Goal: Information Seeking & Learning: Learn about a topic

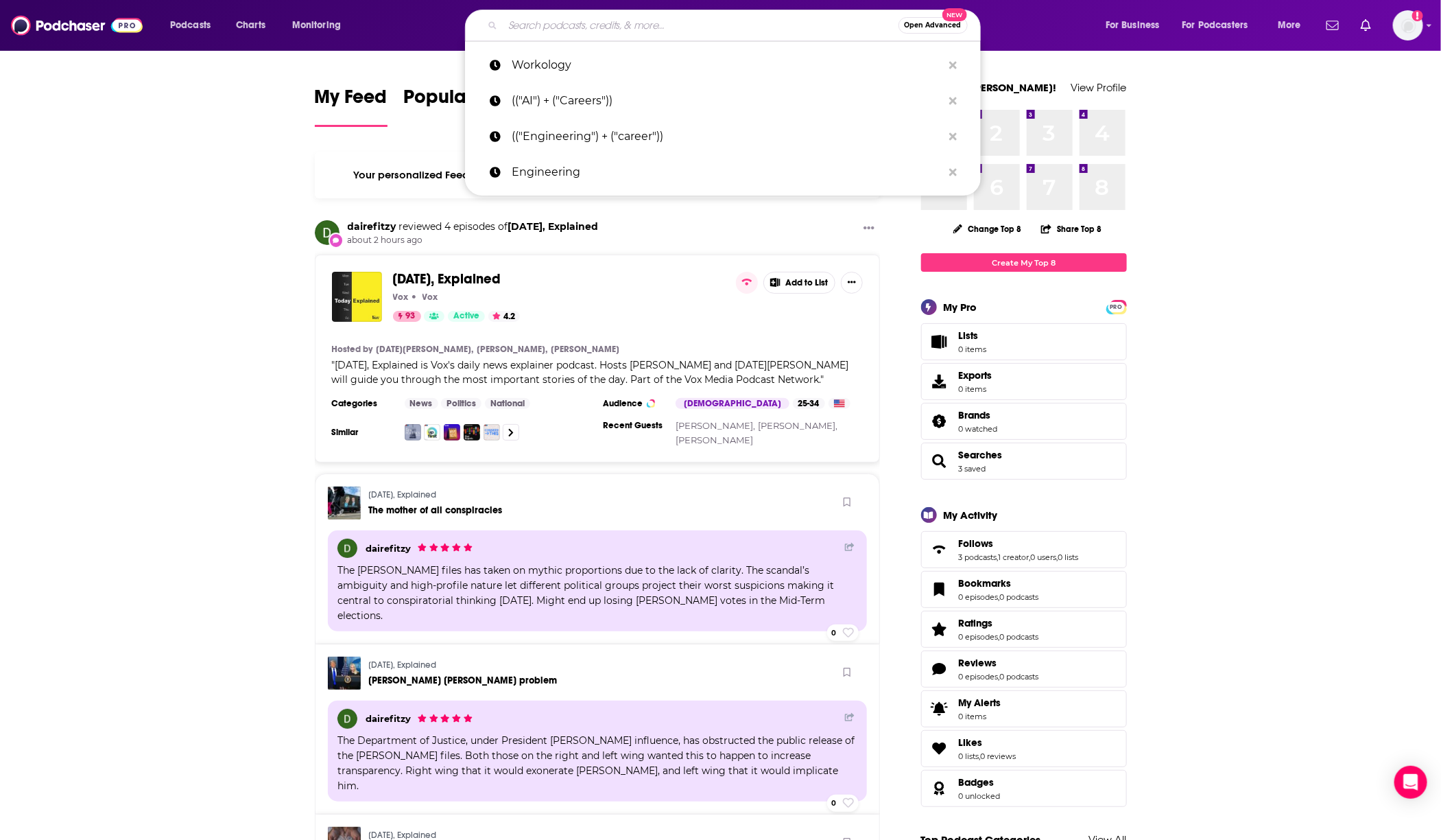
click at [596, 20] on input "Search podcasts, credits, & more..." at bounding box center [700, 25] width 396 height 22
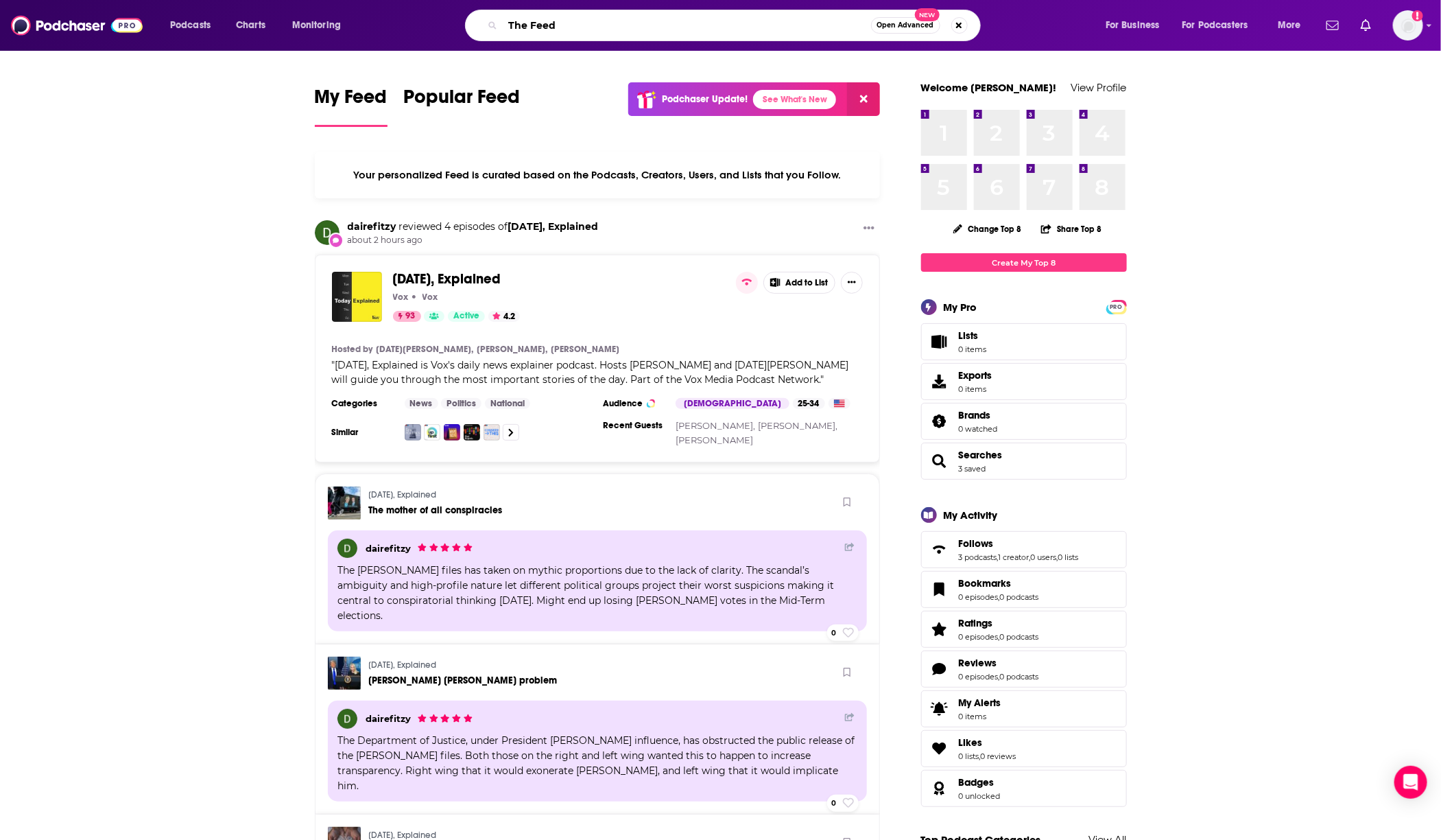
type input "The Feed"
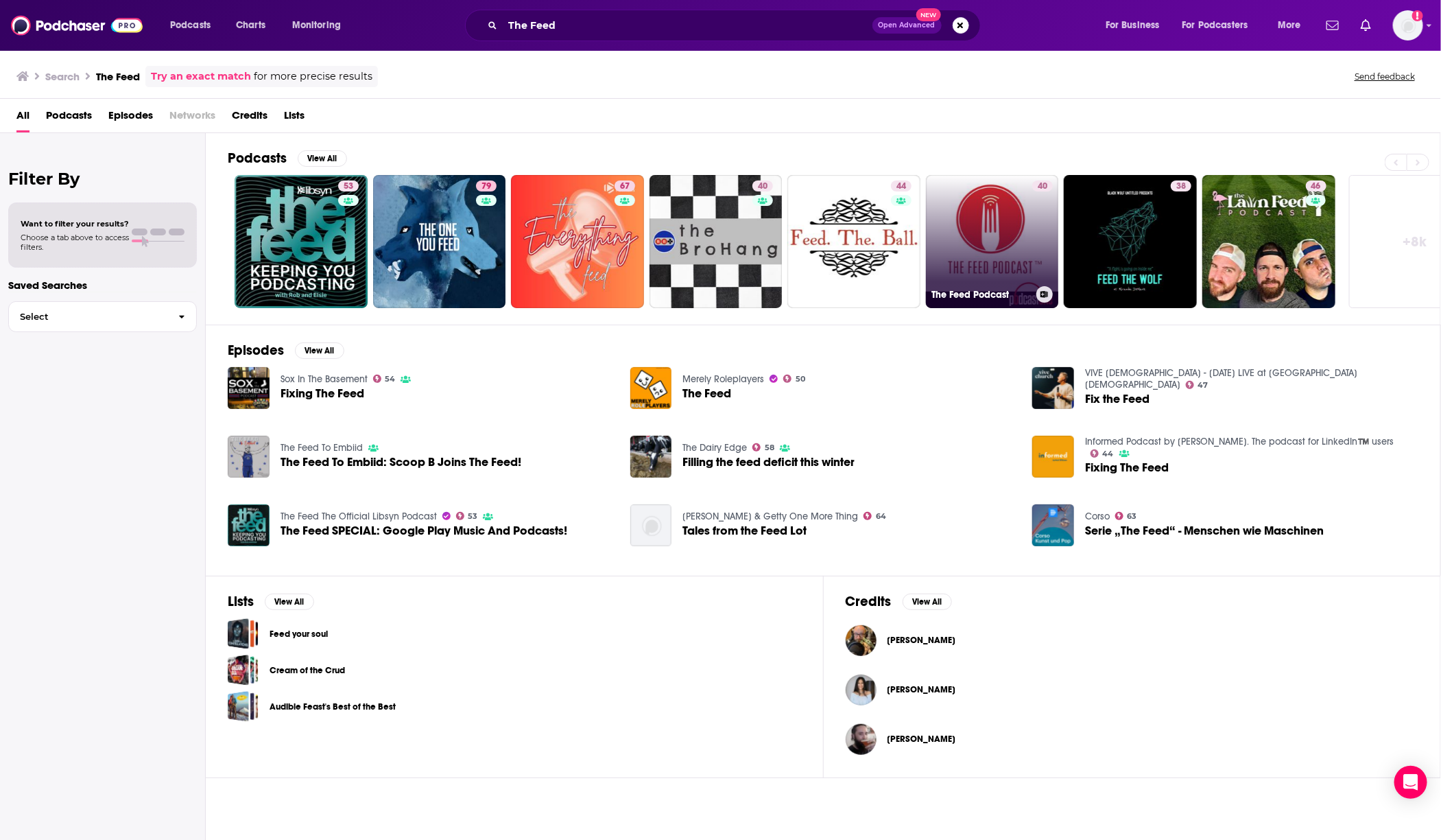
click at [977, 238] on link "40 The Feed Podcast" at bounding box center [993, 241] width 133 height 133
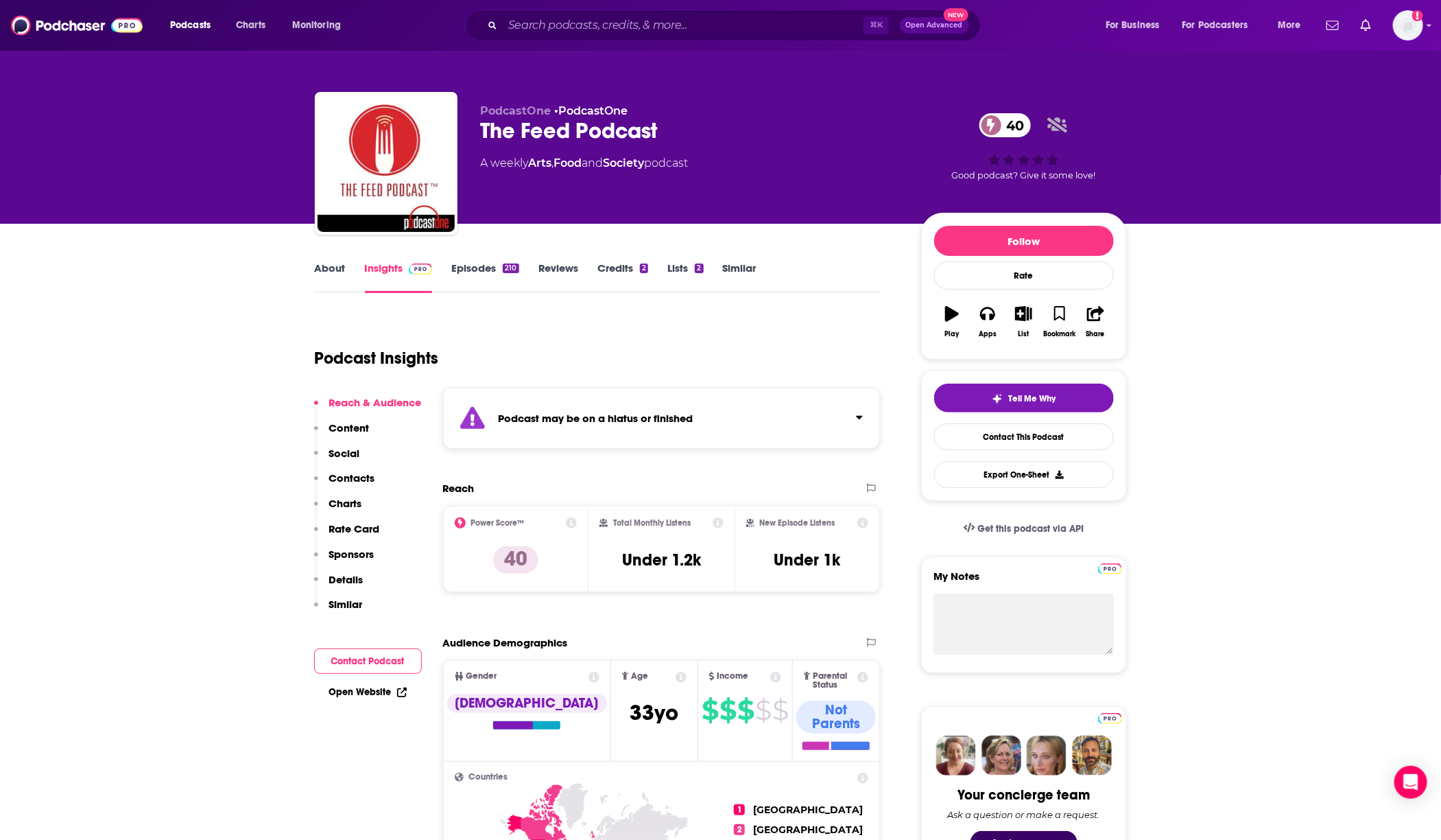
click at [474, 262] on link "Episodes 210" at bounding box center [484, 277] width 67 height 31
